Goal: Task Accomplishment & Management: Use online tool/utility

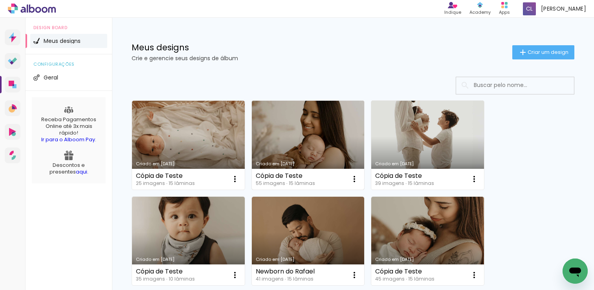
click at [286, 141] on link "Criado em [DATE]" at bounding box center [308, 145] width 113 height 89
